Goal: Register for event/course

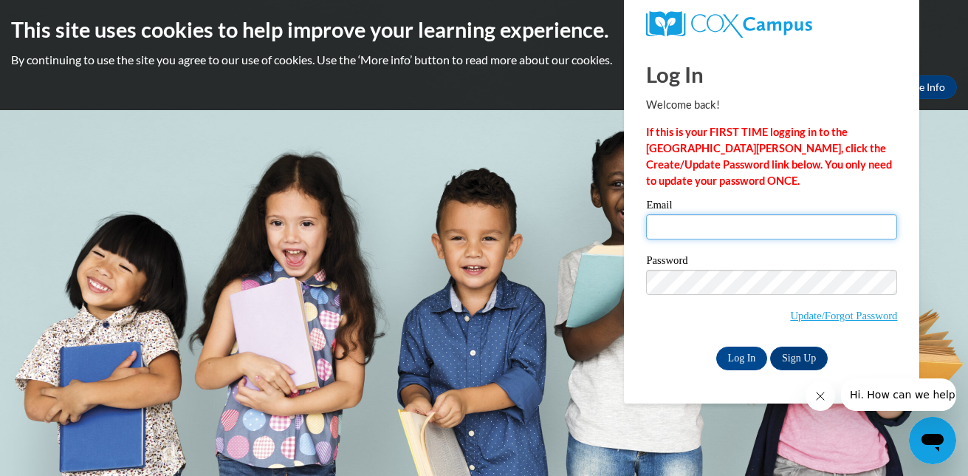
click at [719, 229] on input "Email" at bounding box center [771, 226] width 251 height 25
type input "mhwalker79@yahoo.com"
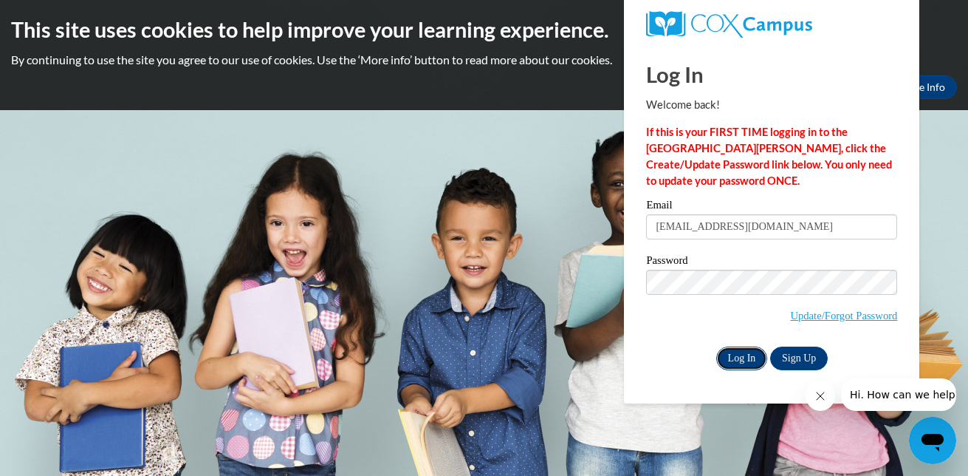
click at [727, 358] on input "Log In" at bounding box center [742, 358] width 52 height 24
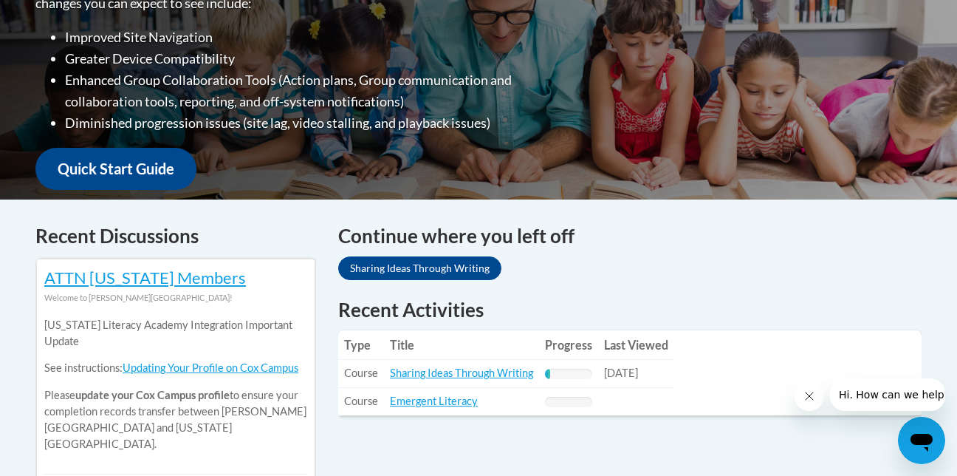
scroll to position [463, 0]
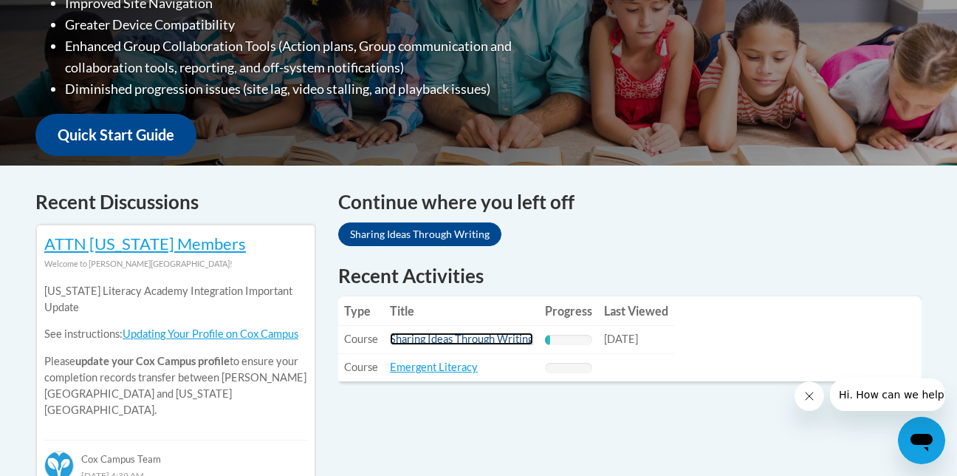
click at [504, 335] on link "Sharing Ideas Through Writing" at bounding box center [461, 338] width 143 height 13
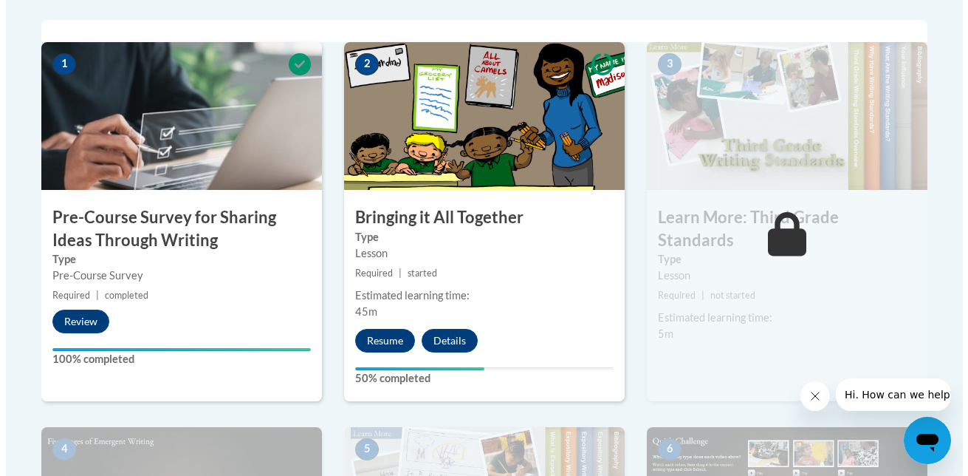
scroll to position [477, 0]
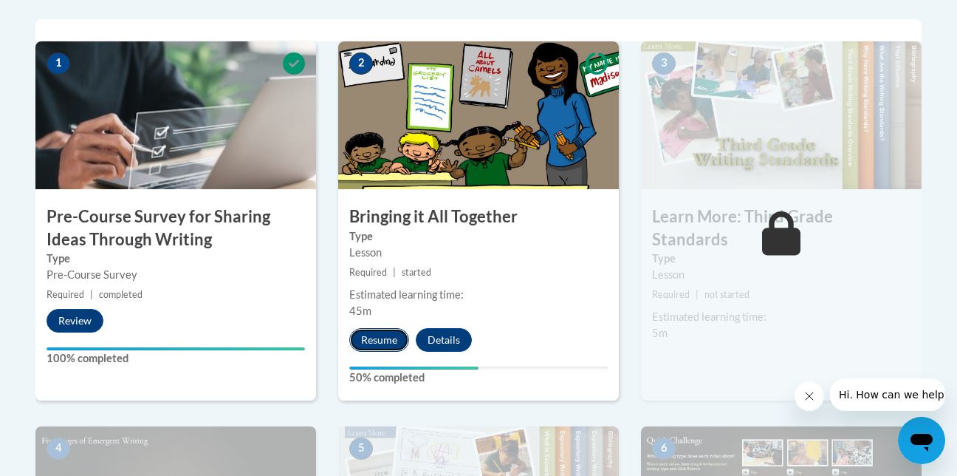
click at [384, 335] on button "Resume" at bounding box center [379, 340] width 60 height 24
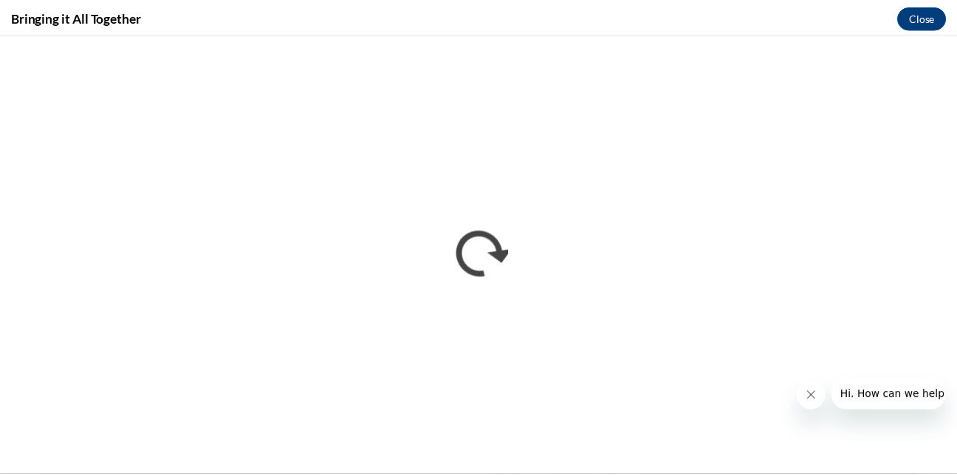
scroll to position [0, 0]
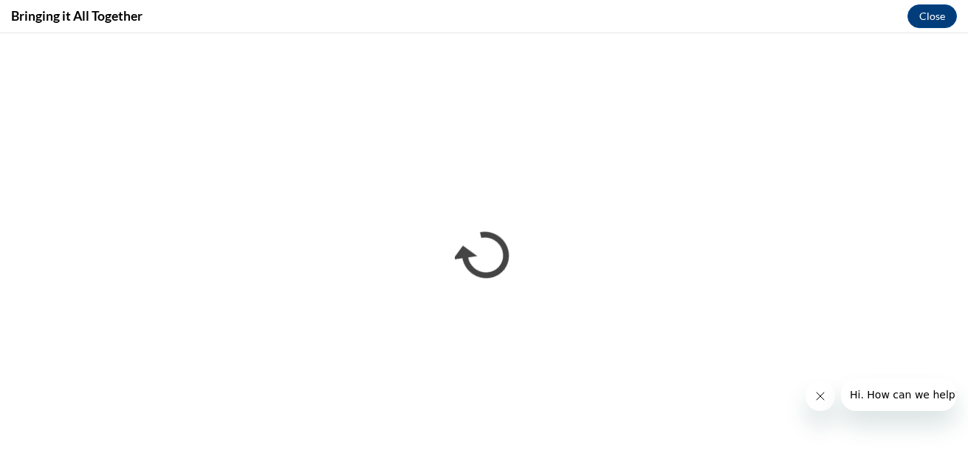
click at [812, 397] on button "Close message from company" at bounding box center [820, 396] width 30 height 30
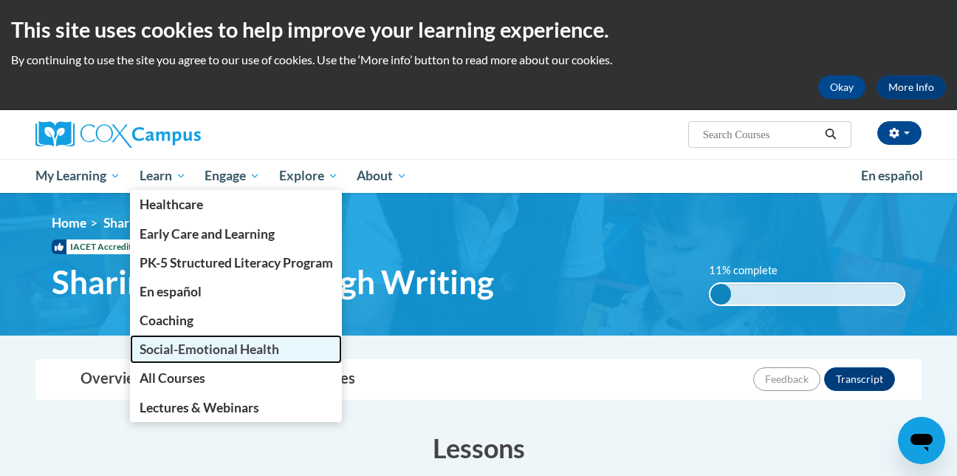
click at [168, 349] on span "Social-Emotional Health" at bounding box center [210, 349] width 140 height 16
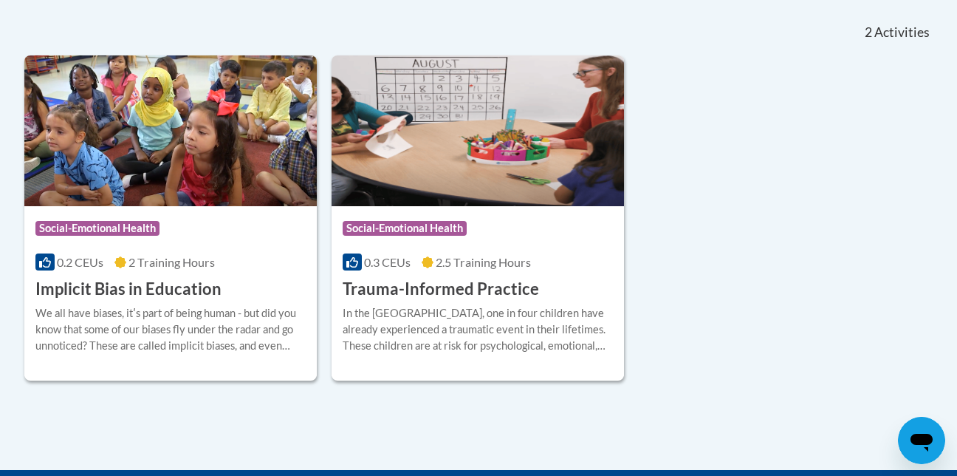
scroll to position [337, 0]
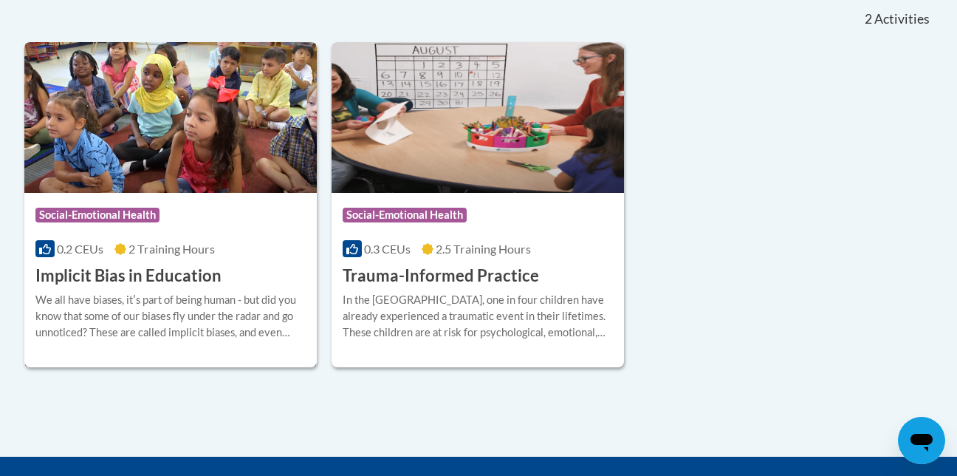
click at [134, 215] on span "Social-Emotional Health" at bounding box center [97, 215] width 124 height 15
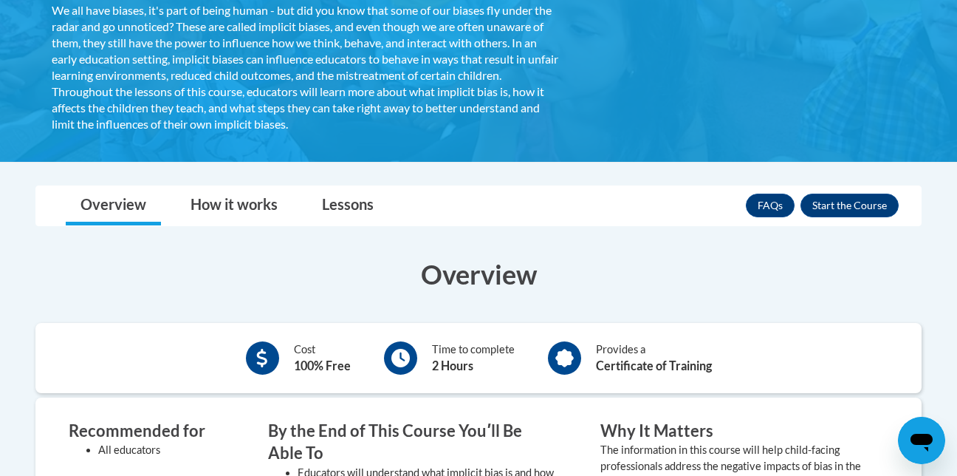
scroll to position [306, 0]
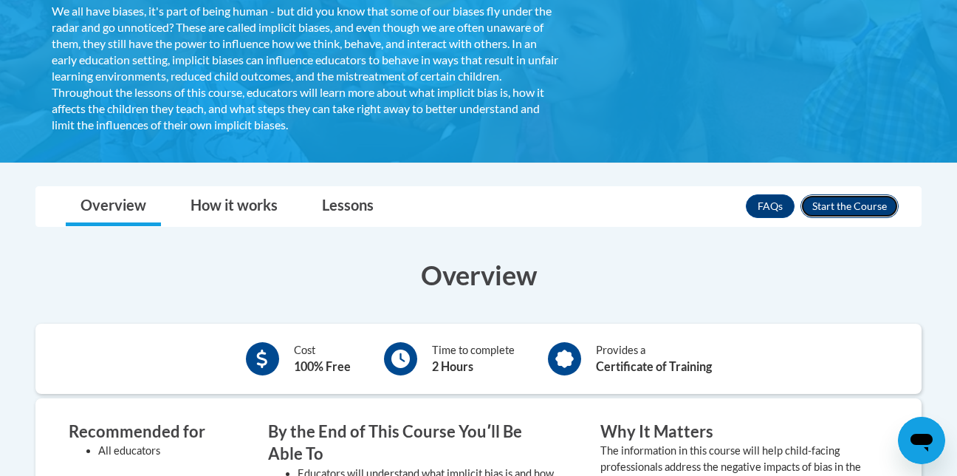
click at [826, 210] on button "Enroll" at bounding box center [849, 206] width 98 height 24
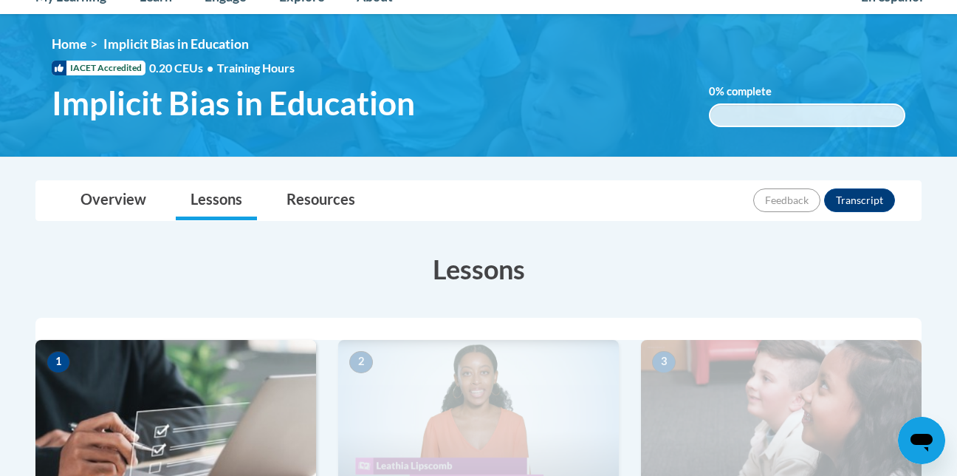
scroll to position [172, 0]
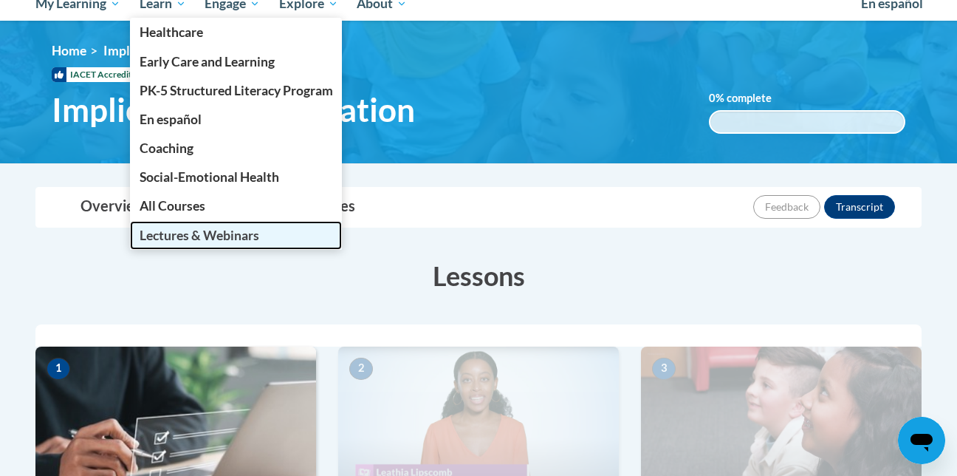
click at [201, 233] on span "Lectures & Webinars" at bounding box center [200, 235] width 120 height 16
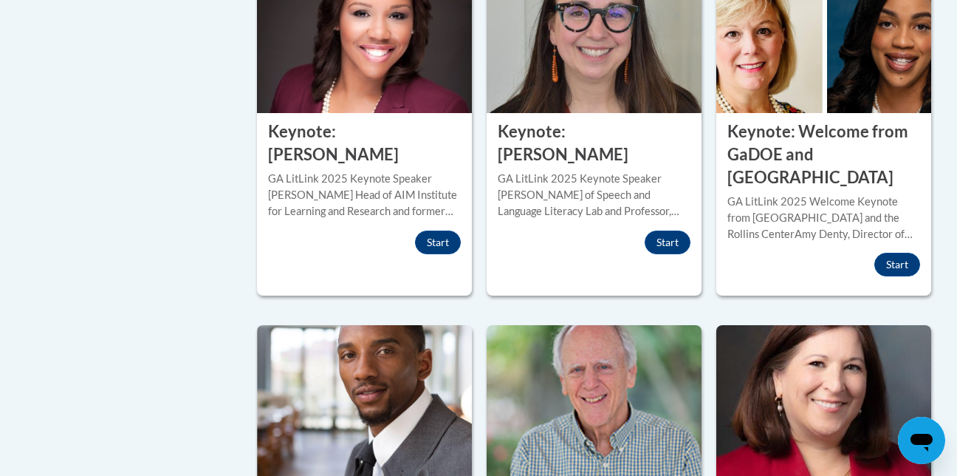
scroll to position [755, 0]
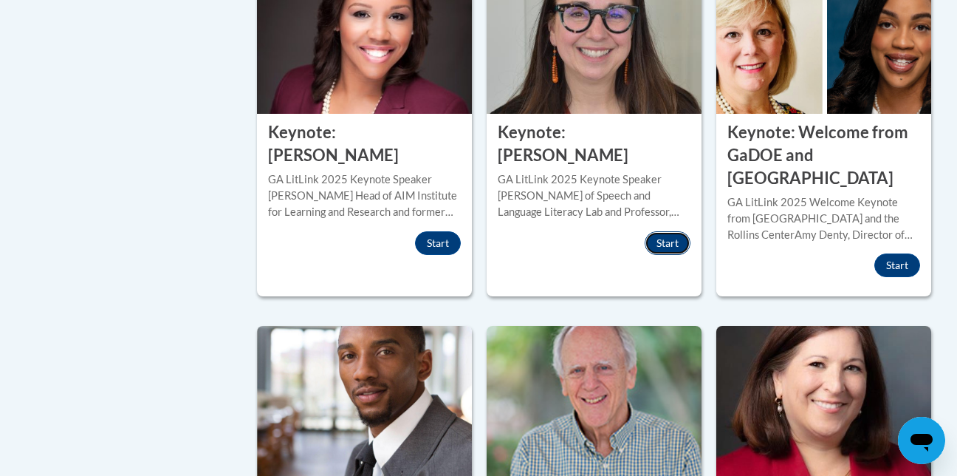
click at [660, 243] on button "Start" at bounding box center [668, 243] width 46 height 24
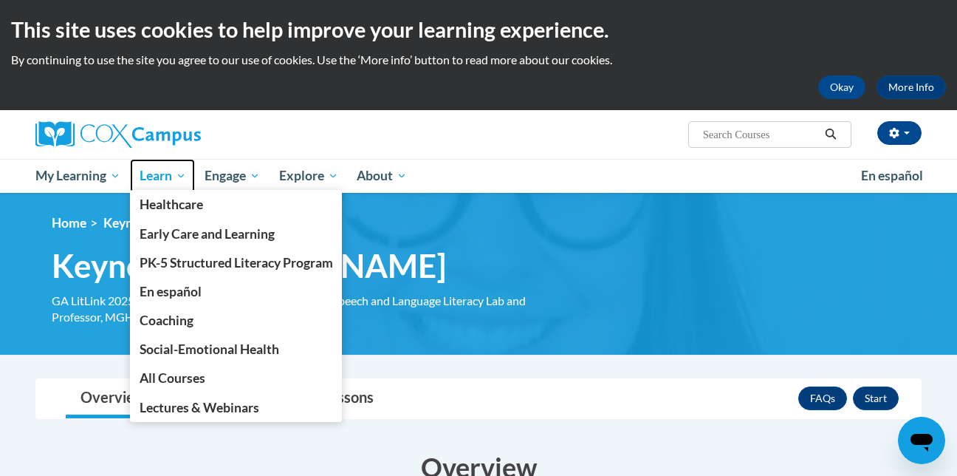
click at [157, 174] on span "Learn" at bounding box center [163, 176] width 47 height 18
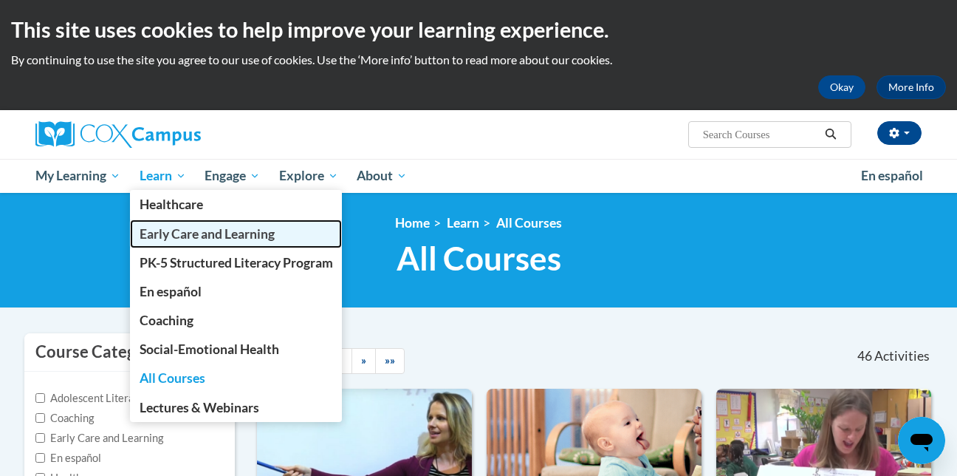
click at [218, 233] on span "Early Care and Learning" at bounding box center [207, 234] width 135 height 16
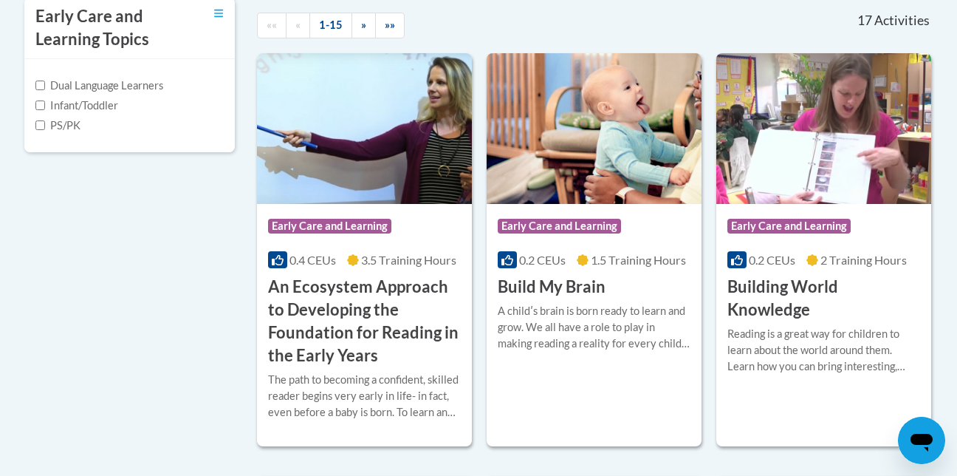
scroll to position [526, 0]
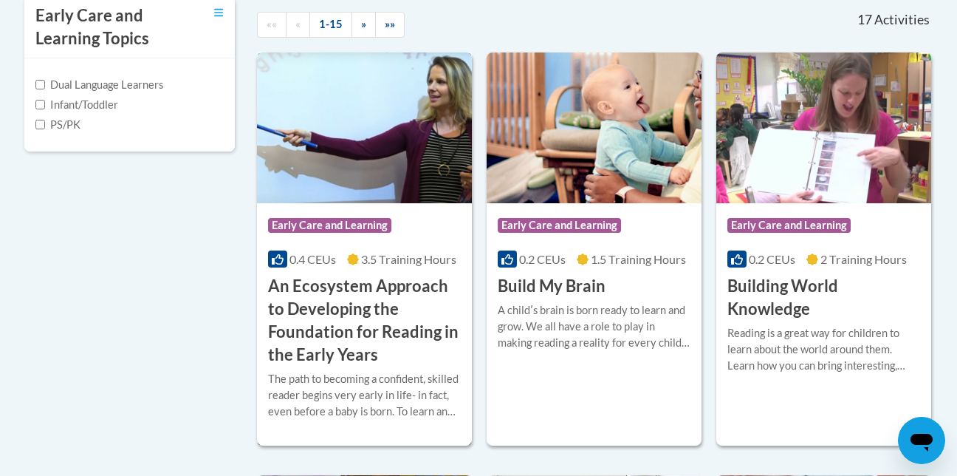
click at [318, 227] on span "Early Care and Learning" at bounding box center [329, 225] width 123 height 15
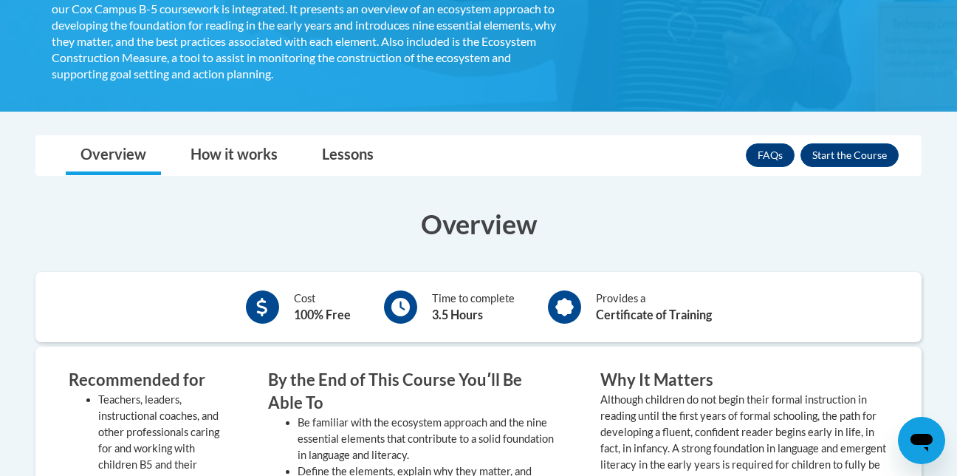
scroll to position [470, 0]
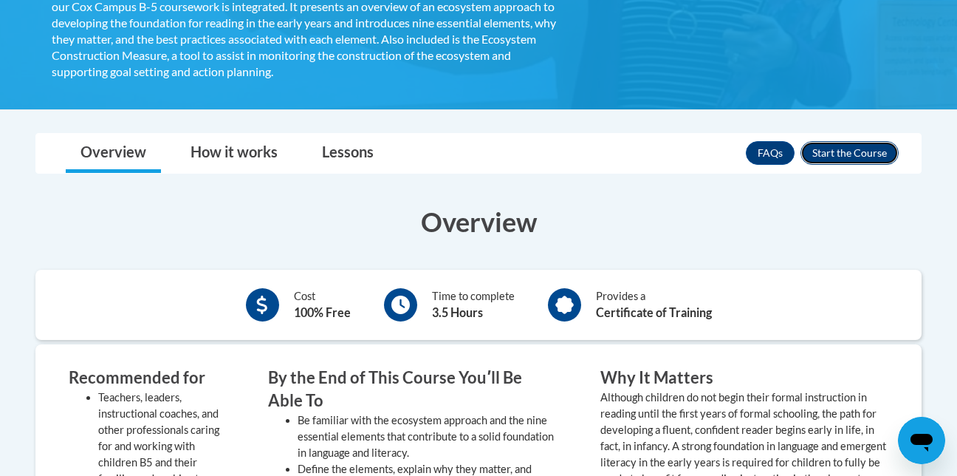
click at [840, 156] on button "Enroll" at bounding box center [849, 153] width 98 height 24
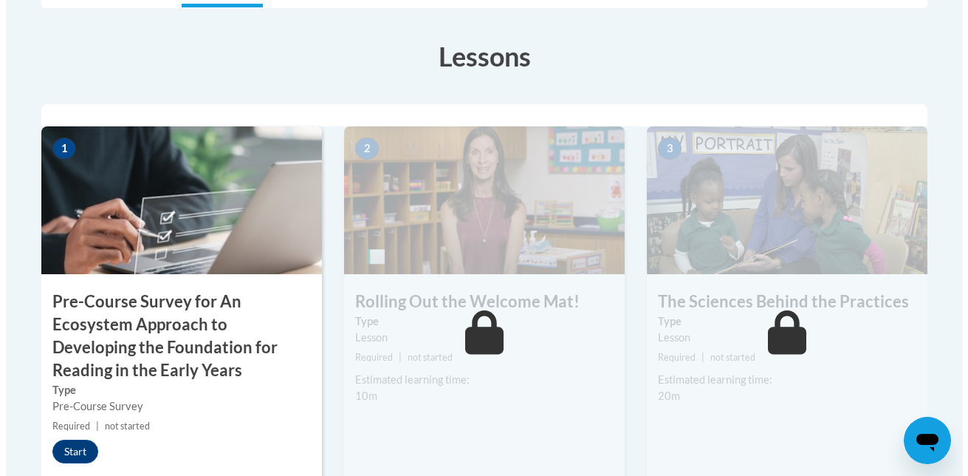
scroll to position [427, 0]
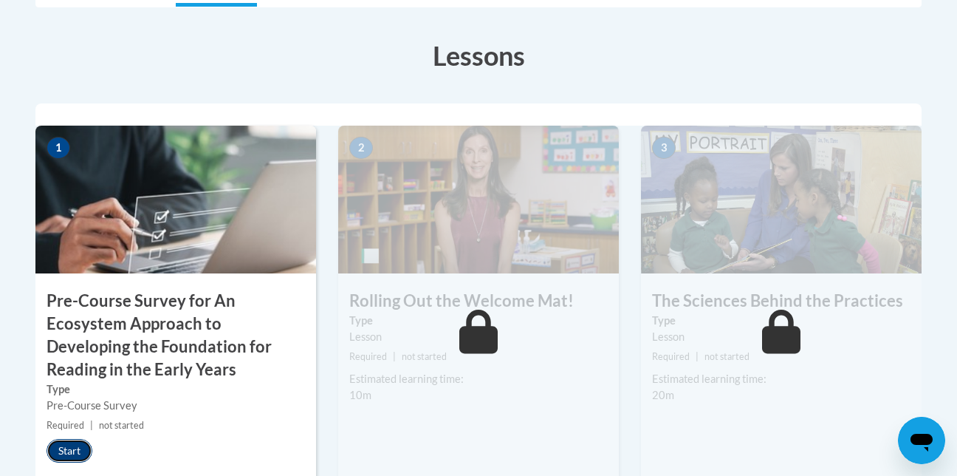
click at [68, 458] on button "Start" at bounding box center [70, 451] width 46 height 24
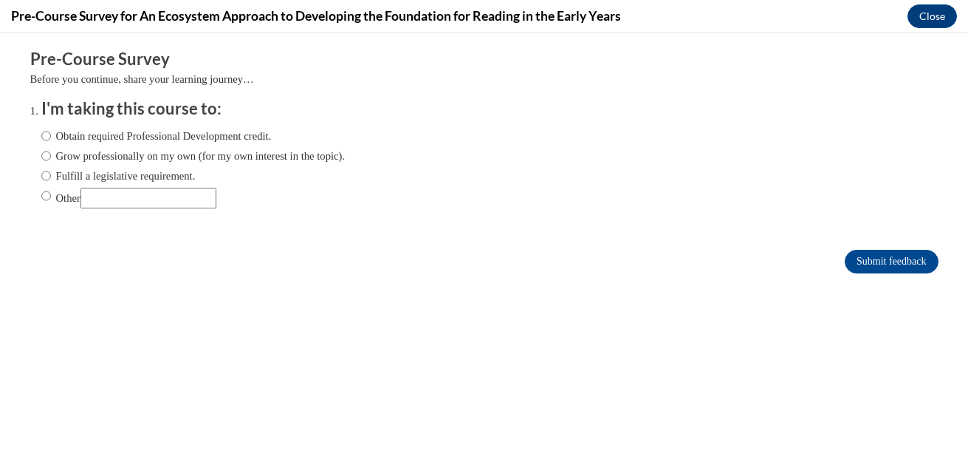
scroll to position [0, 0]
click at [41, 134] on input "Obtain required Professional Development credit." at bounding box center [46, 136] width 10 height 16
radio input "true"
click at [848, 267] on input "Submit feedback" at bounding box center [891, 262] width 93 height 24
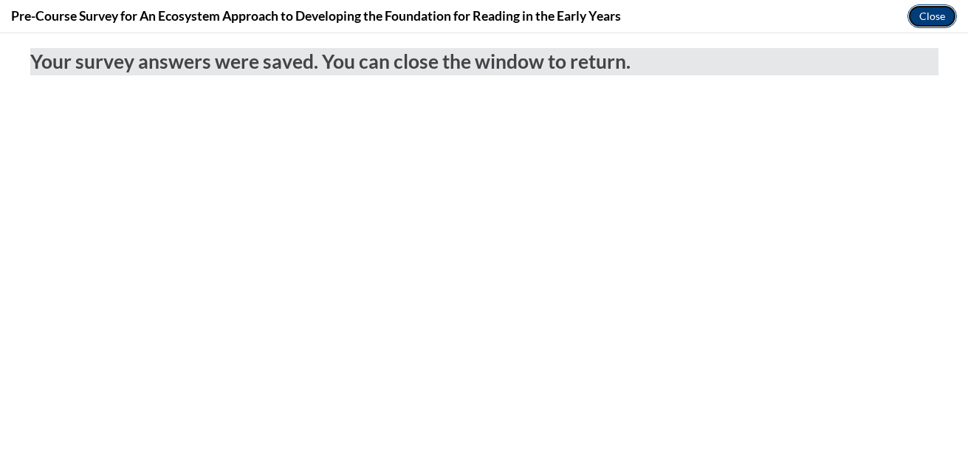
click at [936, 17] on button "Close" at bounding box center [932, 16] width 49 height 24
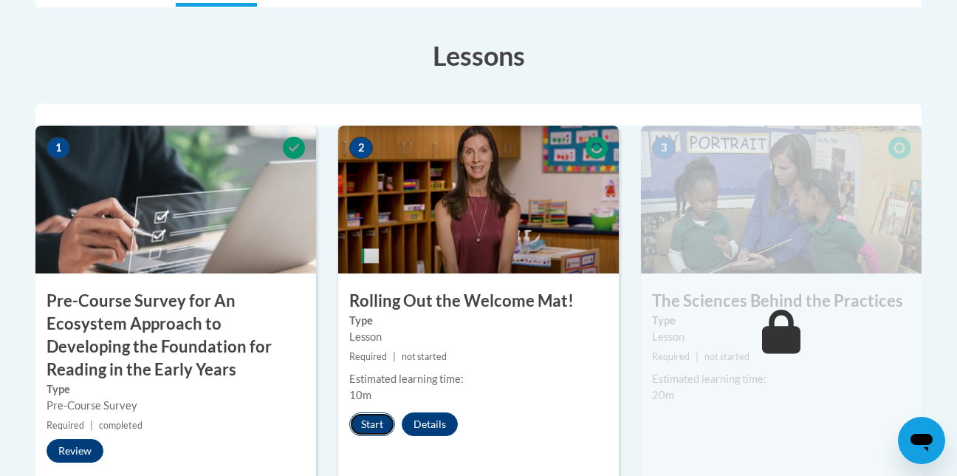
click at [366, 422] on button "Start" at bounding box center [372, 424] width 46 height 24
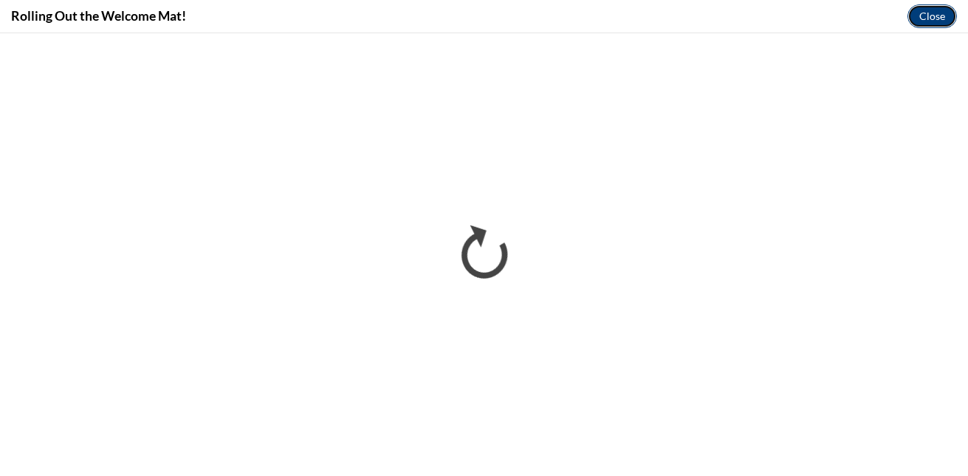
click at [942, 16] on button "Close" at bounding box center [932, 16] width 49 height 24
